Goal: Transaction & Acquisition: Purchase product/service

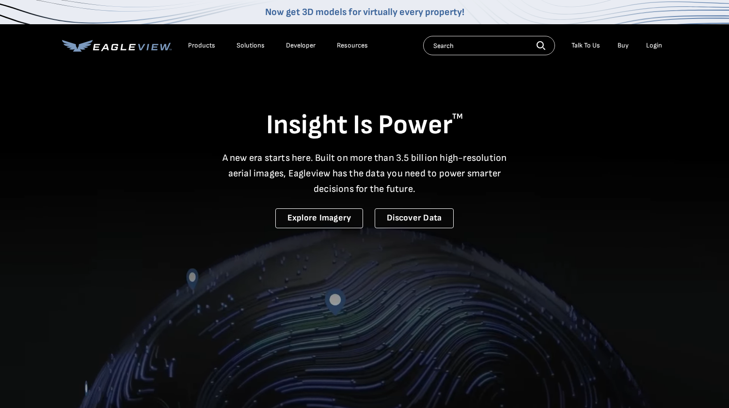
click at [653, 45] on div "Login" at bounding box center [654, 45] width 16 height 9
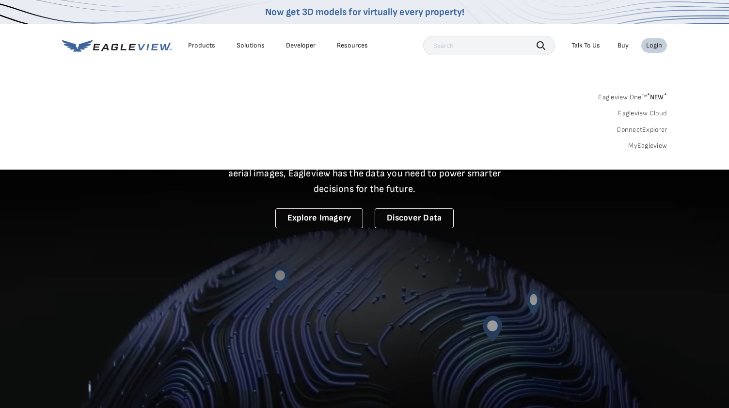
click at [635, 143] on link "MyEagleview" at bounding box center [647, 145] width 39 height 9
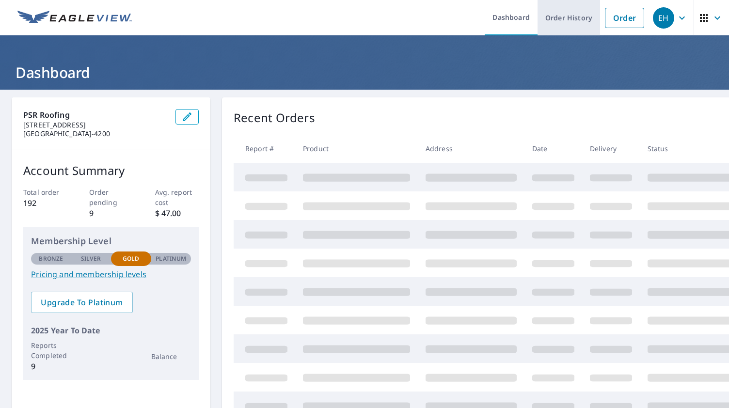
click at [569, 21] on link "Order History" at bounding box center [568, 17] width 62 height 35
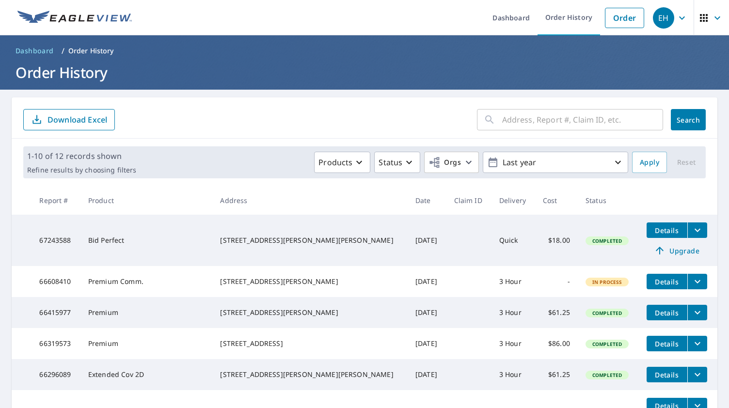
click at [237, 236] on td "[STREET_ADDRESS][PERSON_NAME][PERSON_NAME]" at bounding box center [309, 240] width 195 height 51
click at [691, 231] on icon "filesDropdownBtn-67243588" at bounding box center [697, 230] width 12 height 12
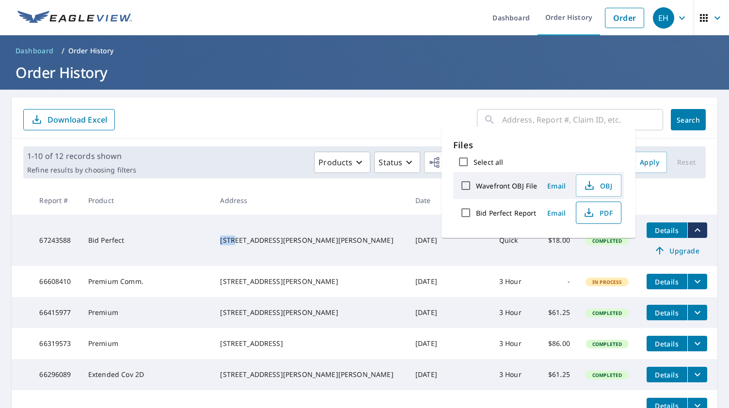
click at [605, 210] on span "PDF" at bounding box center [597, 213] width 31 height 12
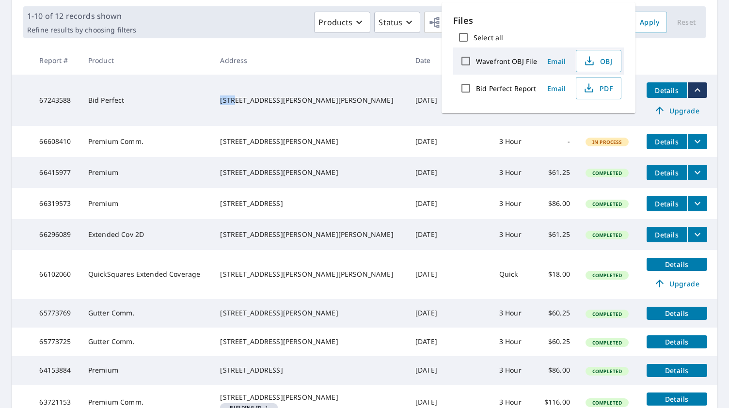
scroll to position [145, 0]
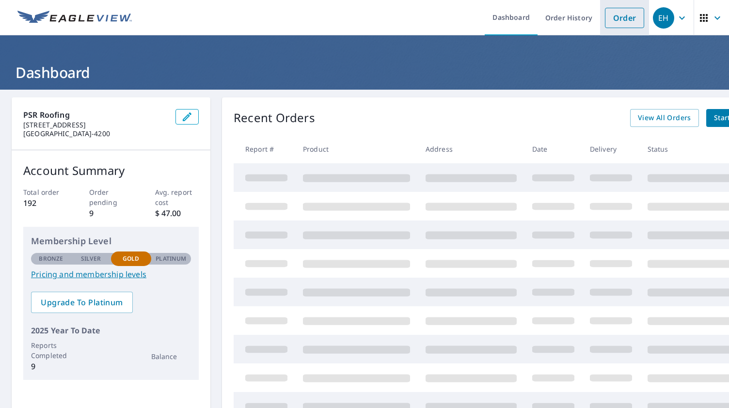
click at [618, 11] on link "Order" at bounding box center [624, 18] width 39 height 20
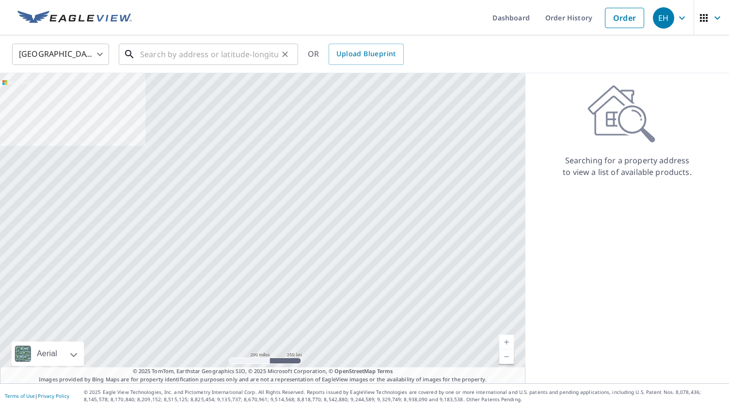
click at [194, 46] on input "text" at bounding box center [209, 54] width 138 height 27
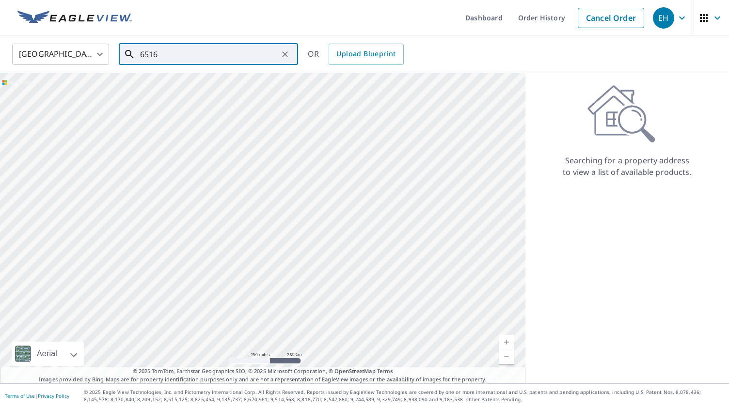
click at [175, 57] on input "6516" at bounding box center [209, 54] width 138 height 27
click at [179, 83] on span "6516 E Old Us 421 Hwy" at bounding box center [214, 83] width 152 height 12
type input "6516 E Old Us 421 Hwy East Bend, NC 27018"
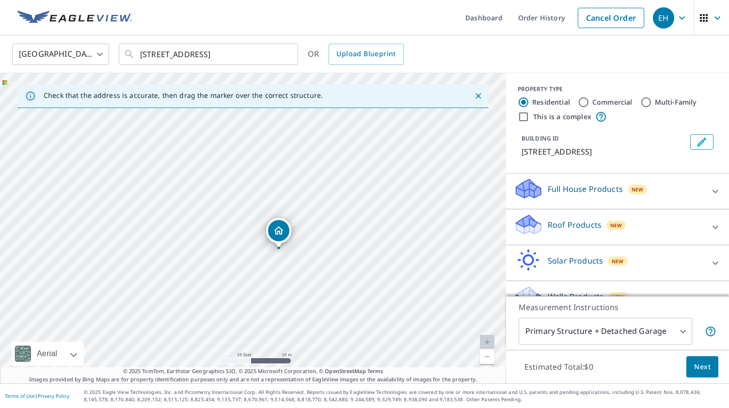
drag, startPoint x: 202, startPoint y: 152, endPoint x: 154, endPoint y: 125, distance: 55.5
click at [154, 125] on div "6516 E Old Us 421 Hwy East Bend, NC 27018" at bounding box center [253, 228] width 506 height 310
click at [567, 231] on p "Roof Products" at bounding box center [574, 225] width 54 height 12
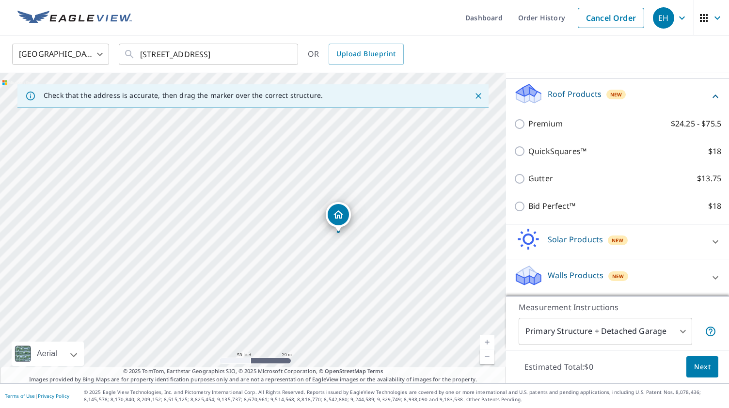
scroll to position [126, 0]
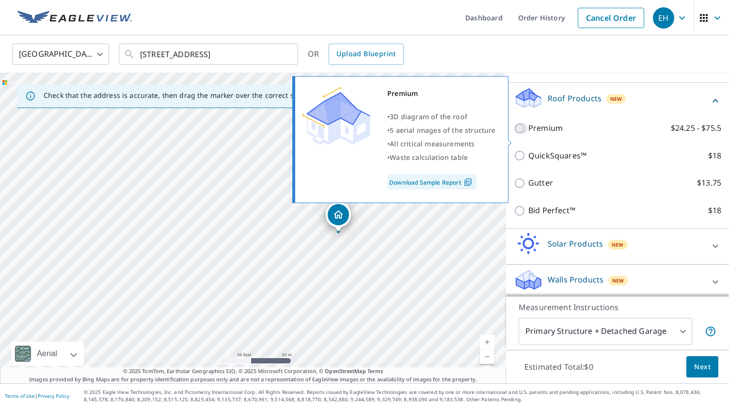
click at [519, 134] on input "Premium $24.25 - $75.5" at bounding box center [520, 129] width 15 height 12
checkbox input "true"
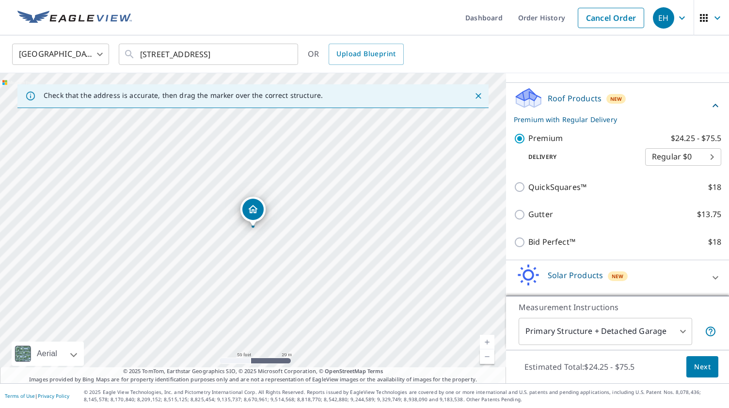
click at [713, 165] on body "EH EH Dashboard Order History Cancel Order EH United States US ​ 6516 E Old Us …" at bounding box center [364, 204] width 729 height 408
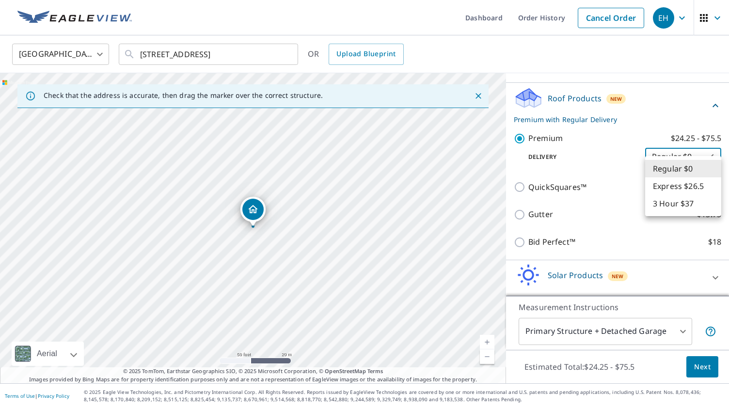
click at [694, 202] on li "3 Hour $37" at bounding box center [683, 203] width 76 height 17
type input "7"
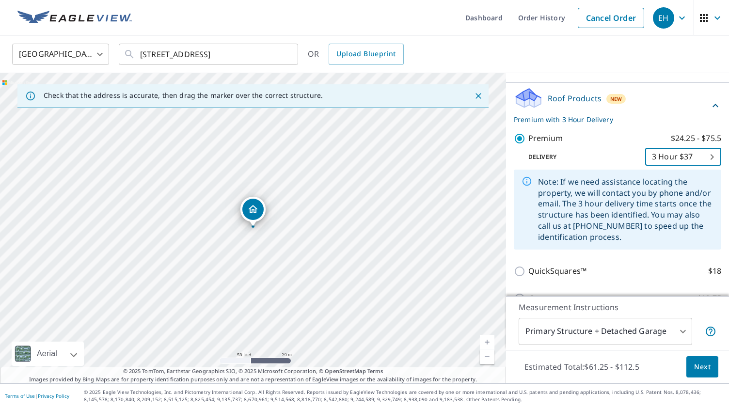
click at [713, 171] on body "EH EH Dashboard Order History Cancel Order EH United States US ​ 6516 E Old Us …" at bounding box center [364, 204] width 729 height 408
click at [614, 165] on div at bounding box center [364, 204] width 729 height 408
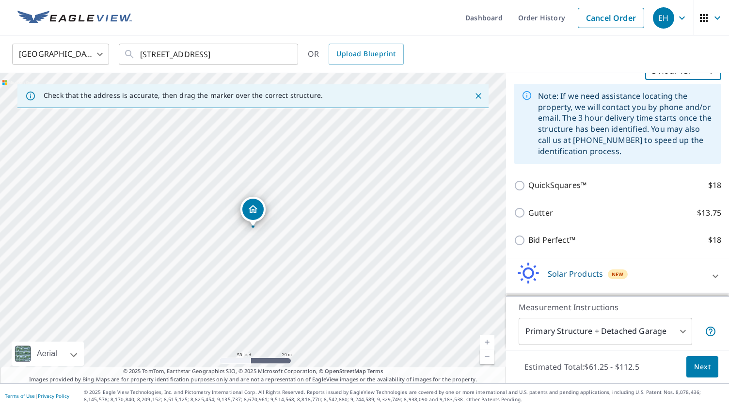
scroll to position [259, 0]
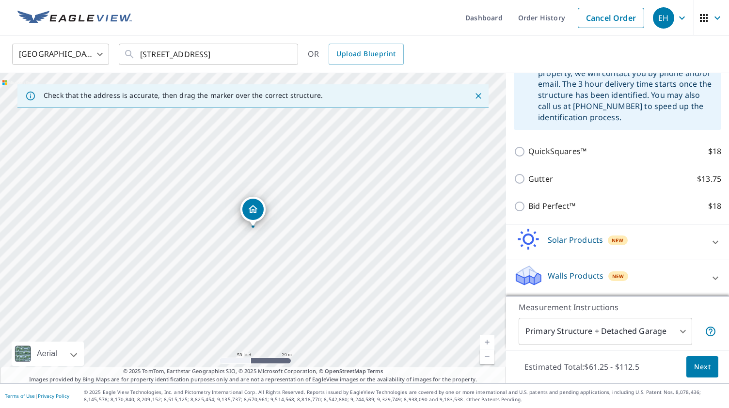
click at [703, 361] on span "Next" at bounding box center [702, 367] width 16 height 12
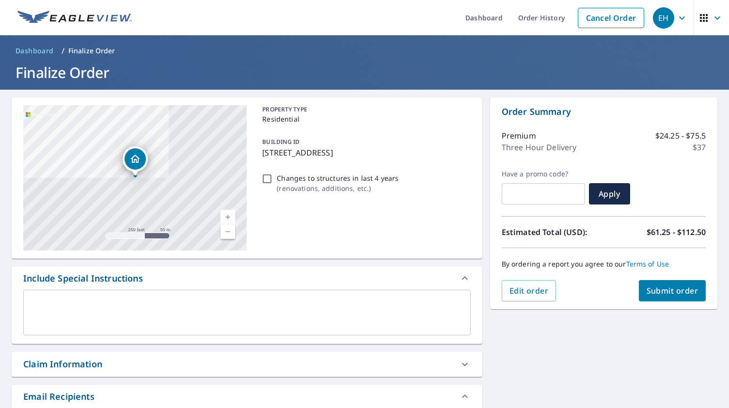
click at [666, 286] on span "Submit order" at bounding box center [672, 290] width 52 height 11
checkbox input "true"
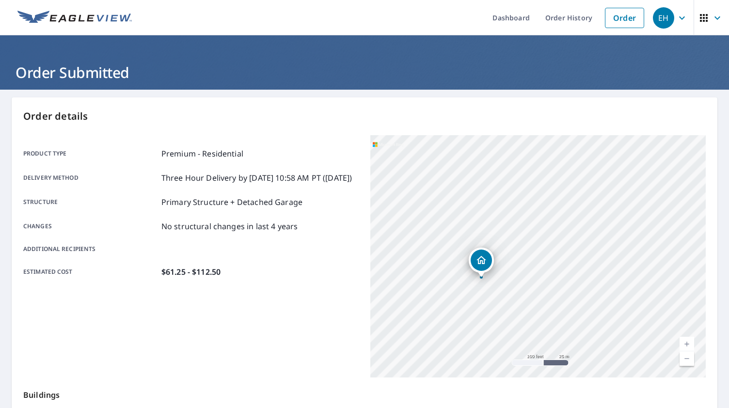
drag, startPoint x: 466, startPoint y: 223, endPoint x: 588, endPoint y: 166, distance: 134.8
click at [588, 166] on div "6516 E Old Us 421 Hwy East Bend, NC 27018" at bounding box center [537, 256] width 335 height 242
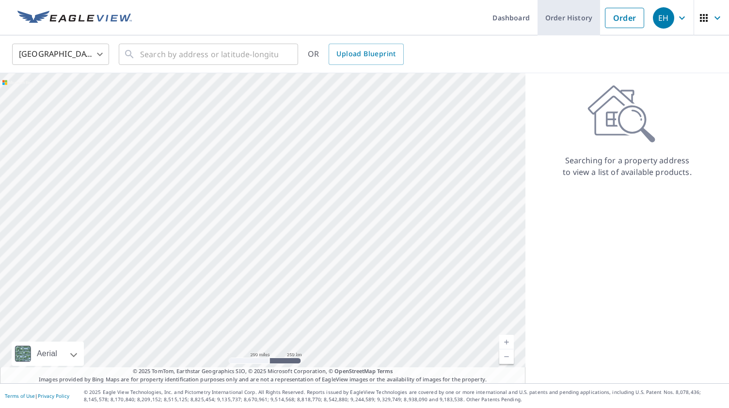
click at [579, 24] on link "Order History" at bounding box center [568, 17] width 62 height 35
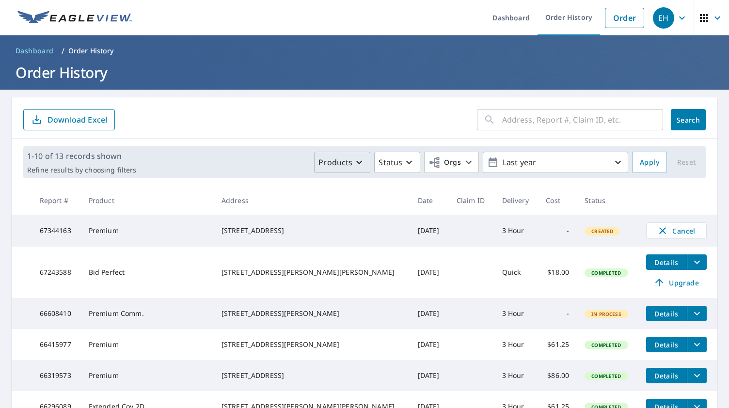
click at [357, 157] on icon "button" at bounding box center [359, 162] width 12 height 12
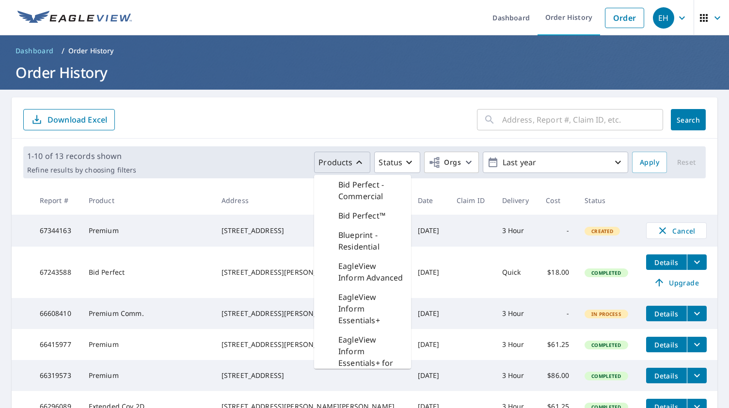
click at [373, 96] on main "​ Search Download Excel 1-10 of 13 records shown Refine results by choosing fil…" at bounding box center [364, 351] width 729 height 523
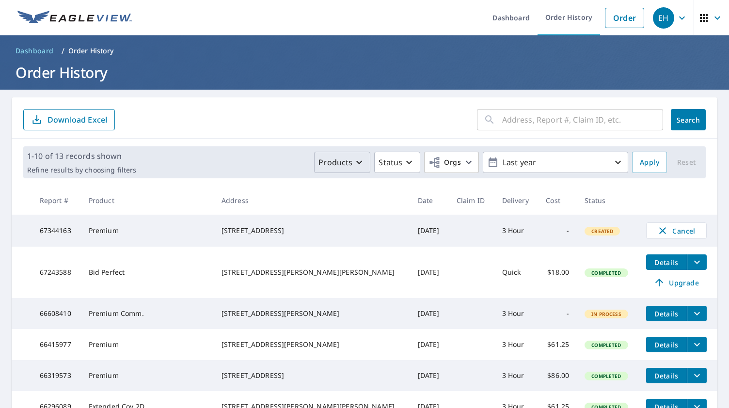
click at [303, 235] on div "6516 E Old Us 421 Hwy East Bend, NC 27018" at bounding box center [311, 231] width 181 height 10
click at [75, 236] on td "67344163" at bounding box center [56, 231] width 49 height 32
